Goal: Information Seeking & Learning: Learn about a topic

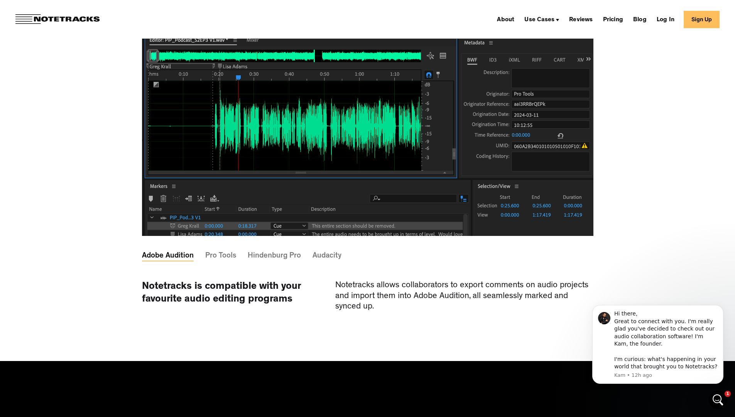
scroll to position [2236, 0]
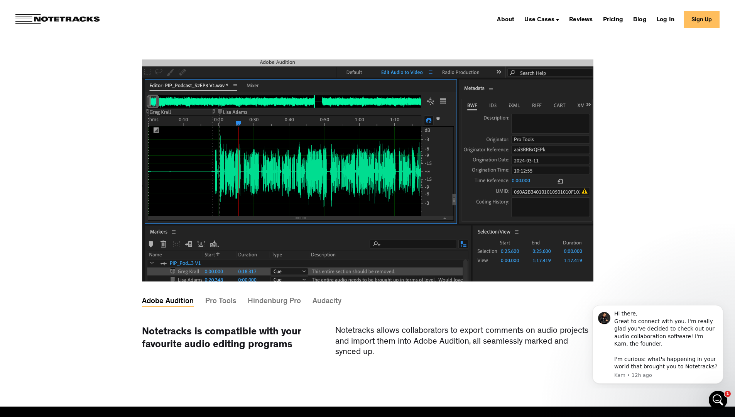
click at [322, 302] on div "Audacity" at bounding box center [326, 301] width 29 height 2
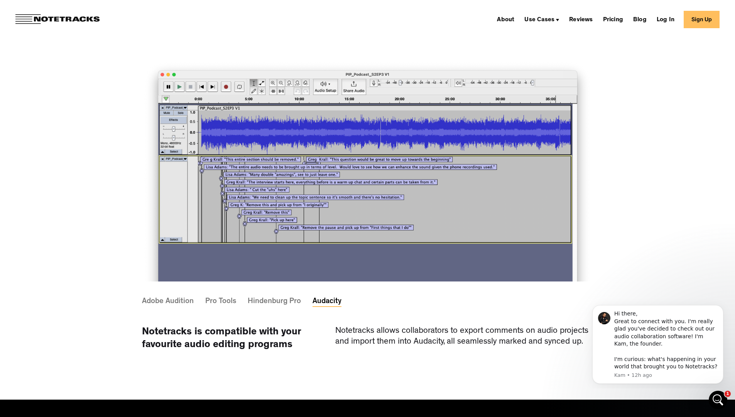
click at [222, 302] on div "Pro Tools" at bounding box center [220, 301] width 31 height 2
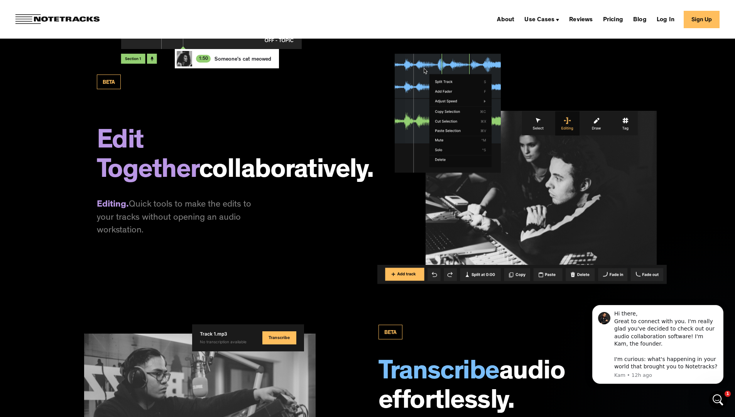
scroll to position [0, 0]
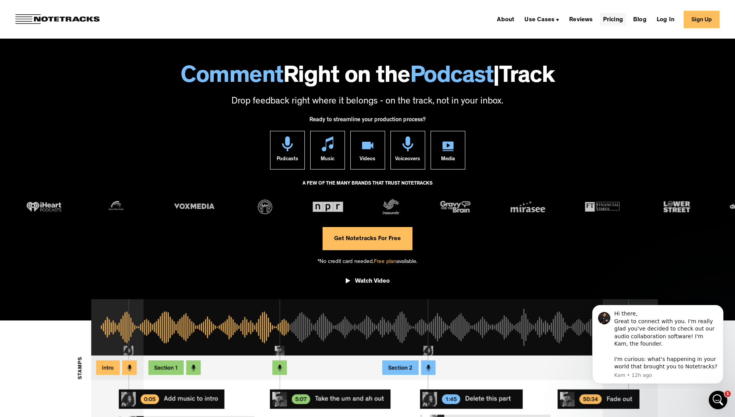
click at [618, 24] on link "Pricing" at bounding box center [613, 19] width 26 height 12
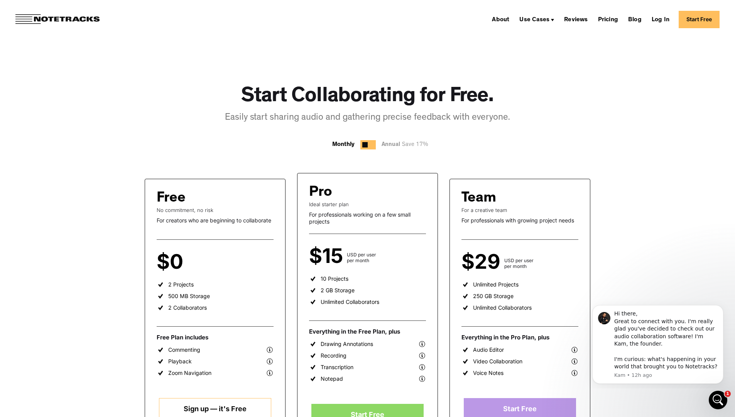
scroll to position [2, 0]
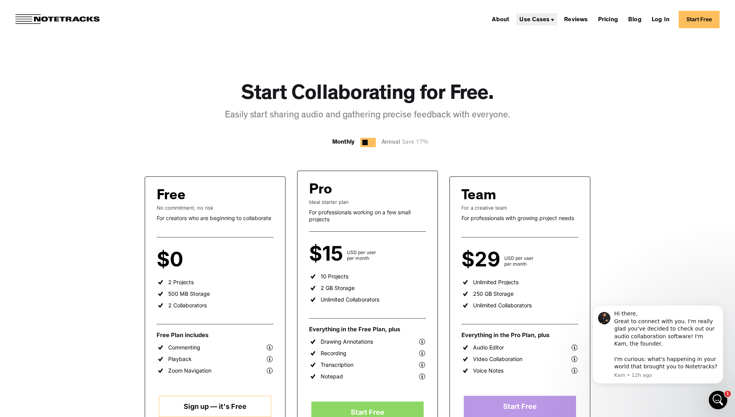
click at [549, 20] on div "Use Cases" at bounding box center [534, 20] width 30 height 6
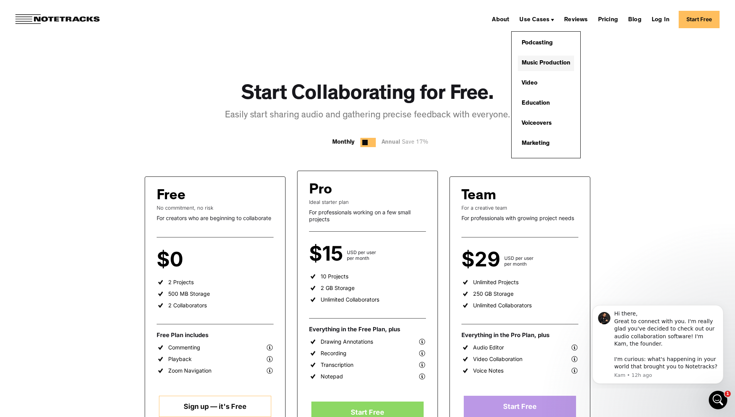
click at [551, 67] on link "Music Production" at bounding box center [546, 63] width 56 height 15
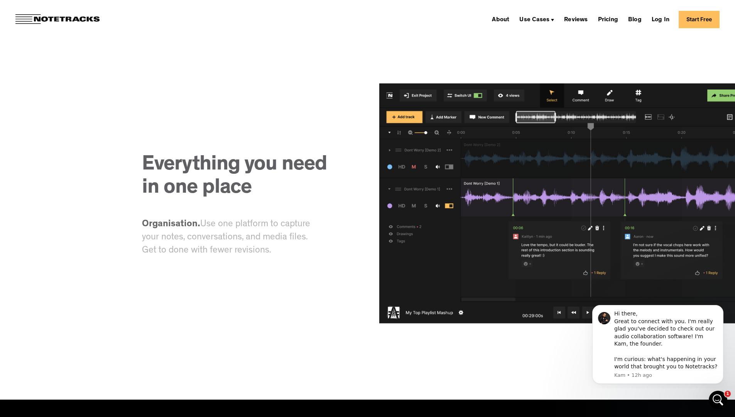
scroll to position [890, 0]
